Goal: Task Accomplishment & Management: Use online tool/utility

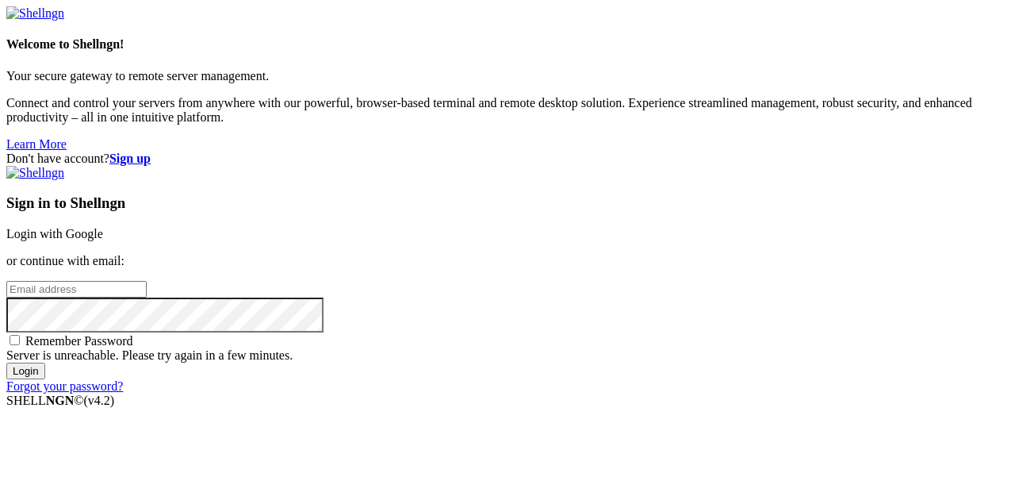
click at [103, 227] on link "Login with Google" at bounding box center [54, 233] width 97 height 13
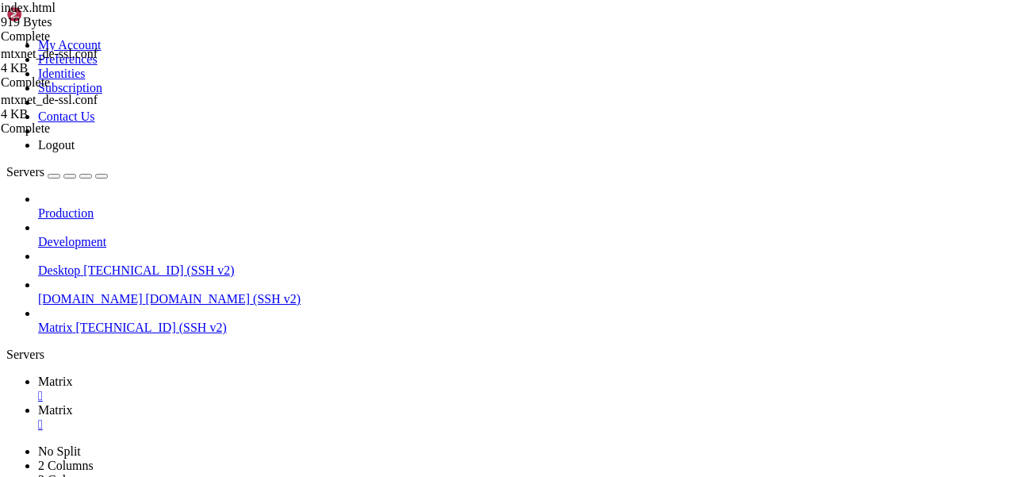
scroll to position [1496, 0]
click at [324, 403] on link "Matrix " at bounding box center [523, 417] width 971 height 29
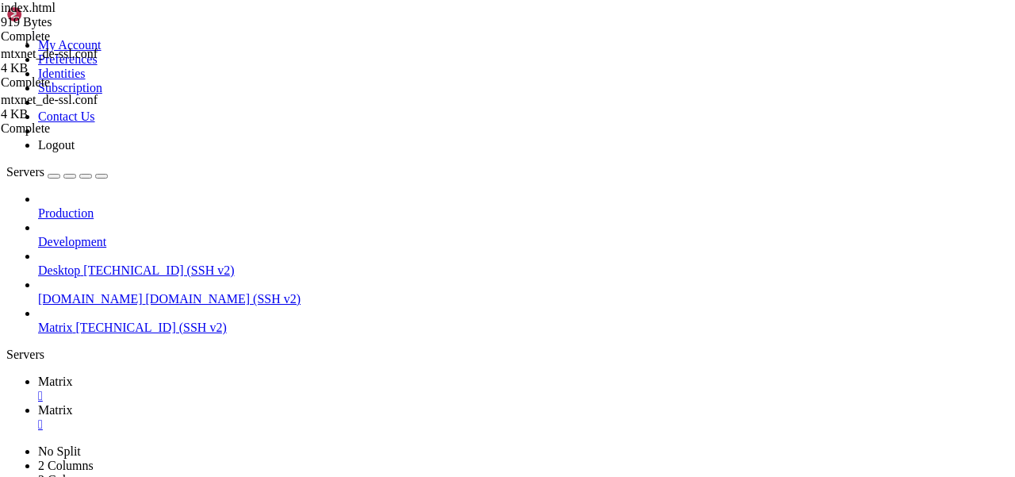
scroll to position [0, 0]
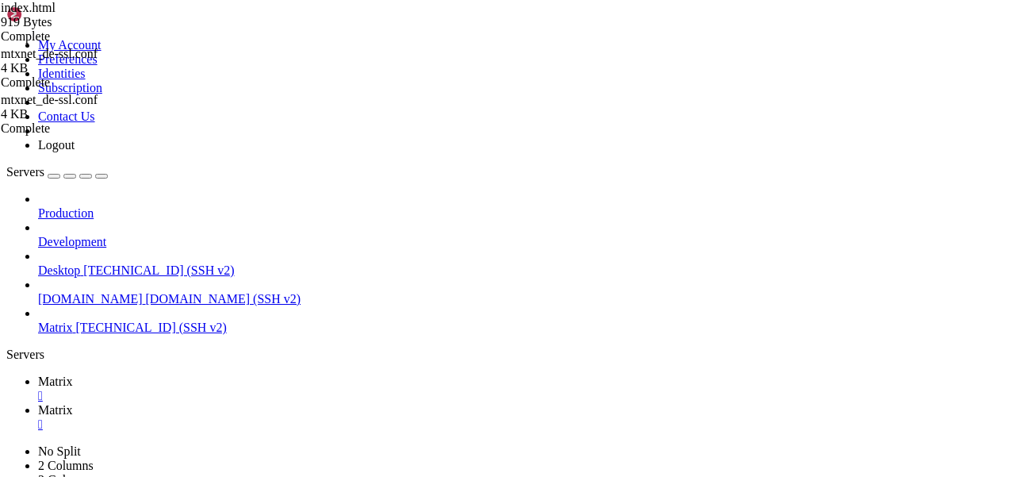
type input "/home/mau/tmp/maubot-llm/maubot_llm"
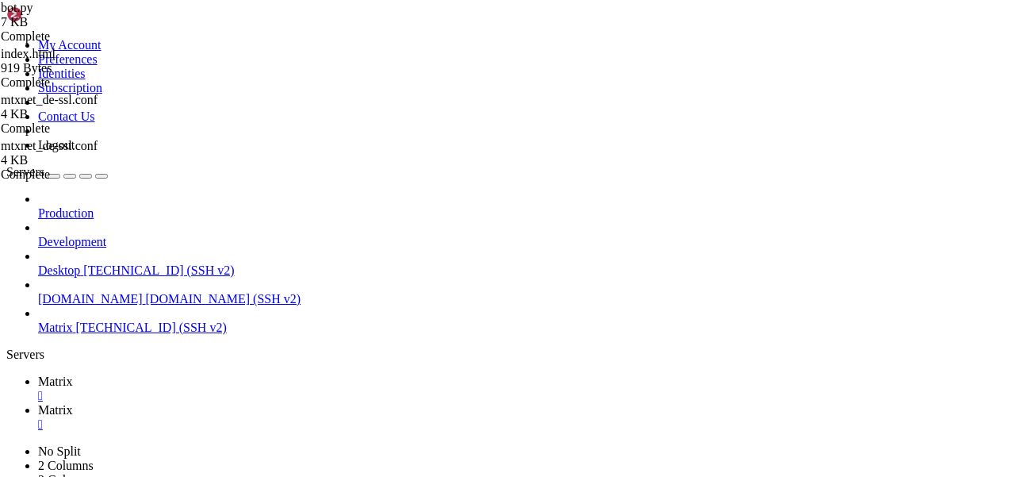
scroll to position [248, 0]
type textarea "[DOMAIN_NAME]_id = room_id"
